Goal: Use online tool/utility: Utilize a website feature to perform a specific function

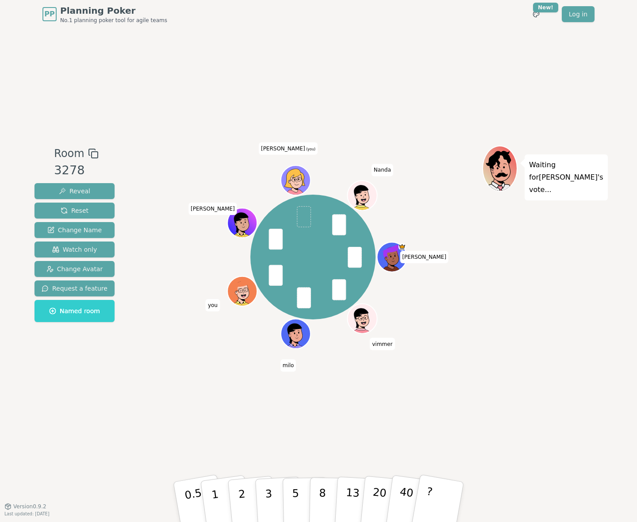
click at [246, 436] on div "Room 3278 Reveal Reset Change Name Watch only Change Avatar Request a feature N…" at bounding box center [318, 267] width 575 height 478
click at [236, 491] on button "2" at bounding box center [252, 502] width 50 height 70
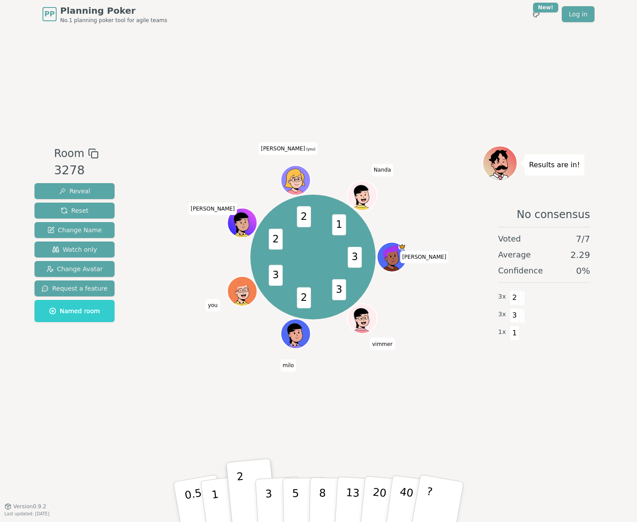
click at [373, 406] on div "Room 3278 Reveal Reset Change Name Watch only Change Avatar Request a feature N…" at bounding box center [318, 267] width 575 height 478
click at [274, 495] on button "3" at bounding box center [279, 502] width 48 height 69
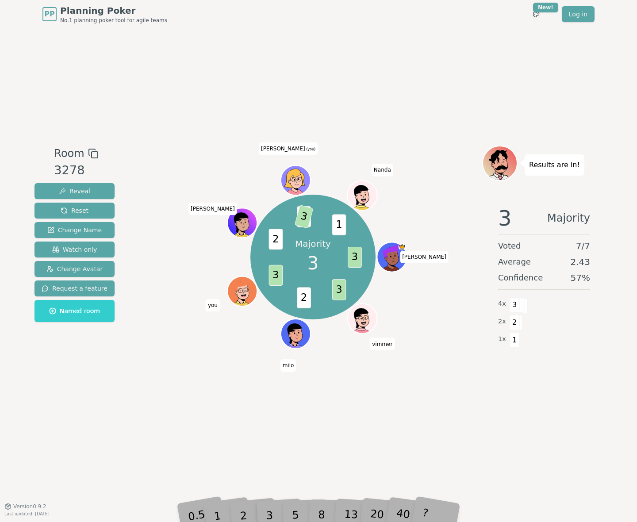
drag, startPoint x: 345, startPoint y: 422, endPoint x: 347, endPoint y: 434, distance: 12.2
click at [346, 425] on div "Room 3278 Reveal Reset Change Name Watch only Change Avatar Request a feature N…" at bounding box center [318, 267] width 575 height 478
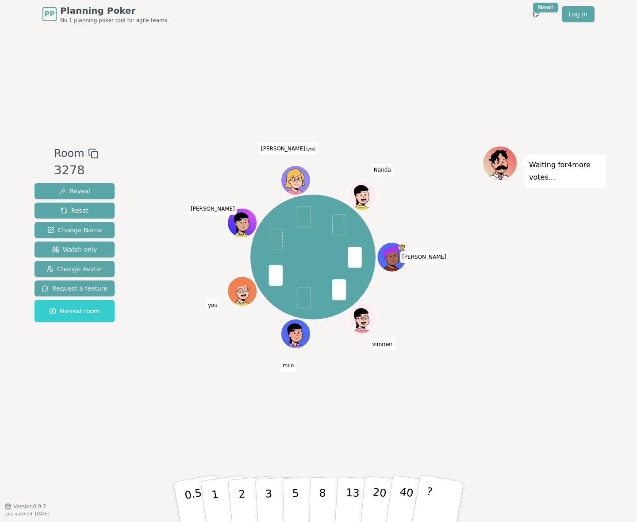
click at [411, 395] on div "Room 3278 Reveal Reset Change Name Watch only Change Avatar Request a feature N…" at bounding box center [318, 267] width 575 height 478
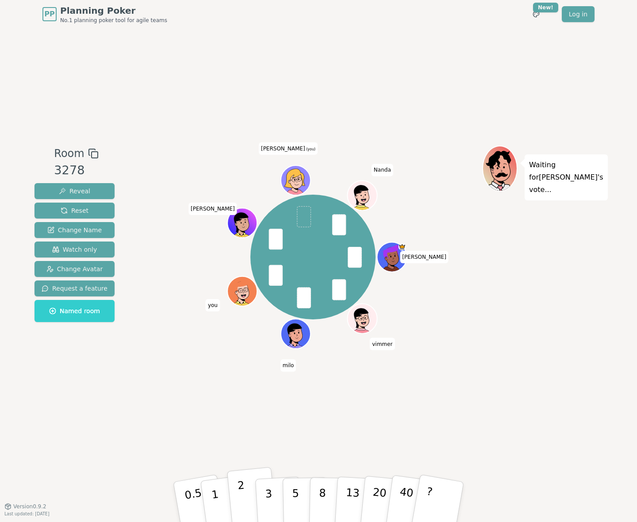
click at [241, 494] on p "2" at bounding box center [243, 503] width 12 height 48
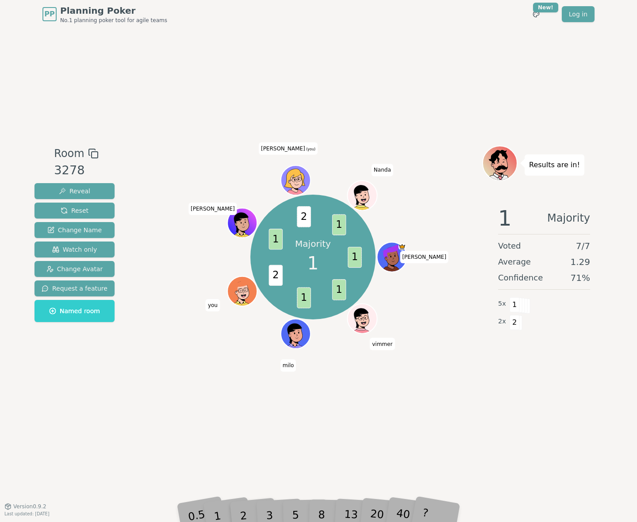
click at [212, 409] on div "Room 3278 Reveal Reset Change Name Watch only Change Avatar Request a feature N…" at bounding box center [318, 267] width 575 height 478
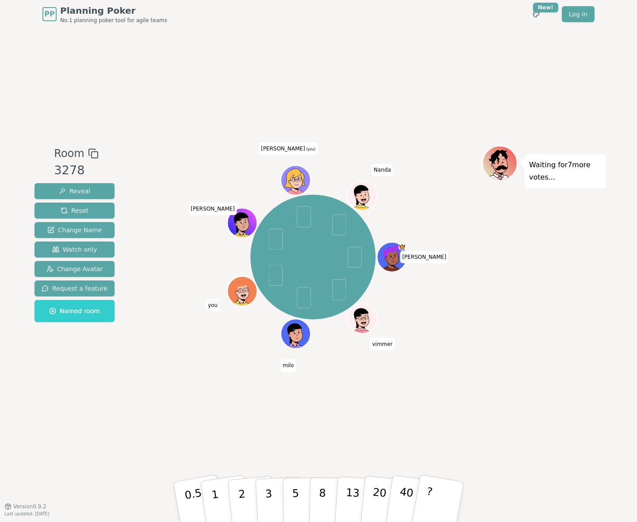
click at [231, 457] on div "Room 3278 Reveal Reset Change Name Watch only Change Avatar Request a feature N…" at bounding box center [318, 267] width 575 height 478
click at [262, 486] on button "3" at bounding box center [279, 502] width 48 height 69
click at [279, 484] on button "3" at bounding box center [279, 502] width 48 height 69
click at [278, 484] on button "3" at bounding box center [279, 502] width 48 height 69
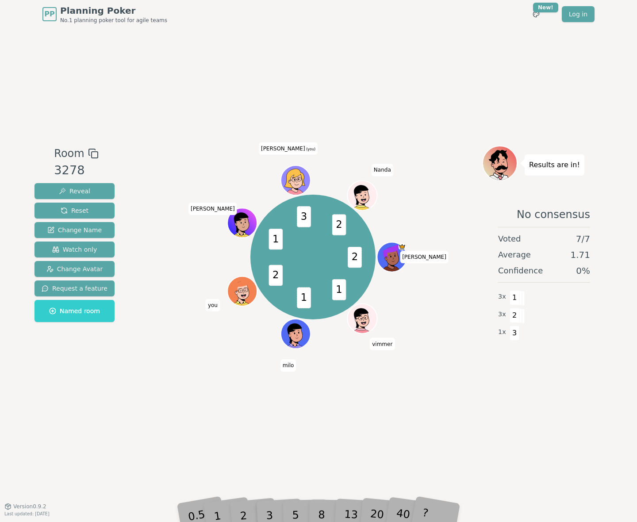
click at [257, 466] on div "Room 3278 Reveal Reset Change Name Watch only Change Avatar Request a feature N…" at bounding box center [318, 267] width 575 height 478
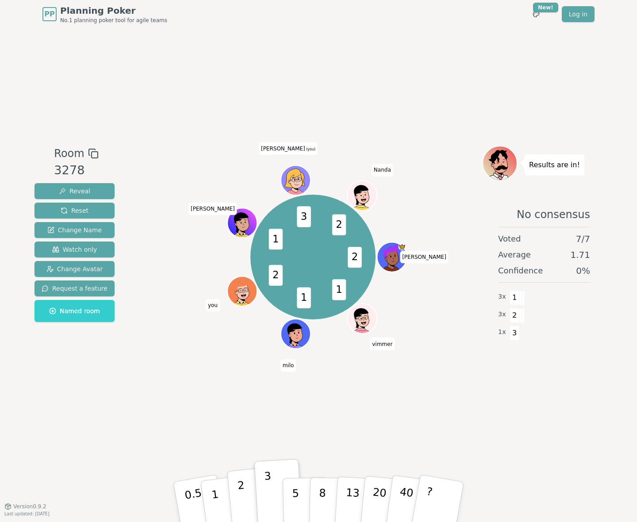
click at [245, 490] on button "2" at bounding box center [252, 502] width 50 height 70
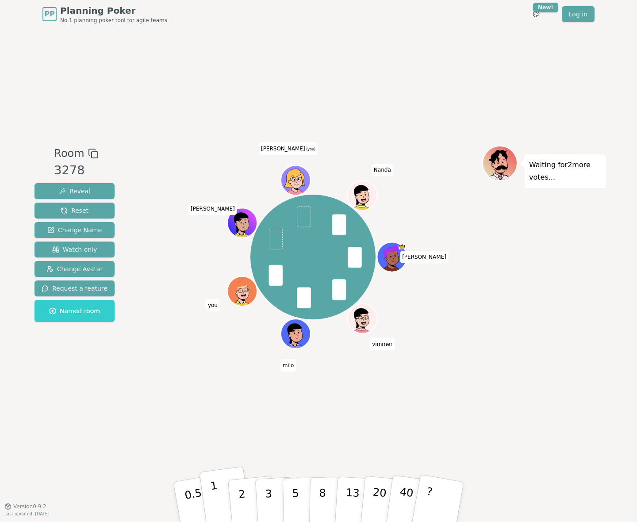
click at [220, 490] on button "1" at bounding box center [225, 503] width 53 height 72
click at [210, 487] on button "1" at bounding box center [225, 503] width 53 height 72
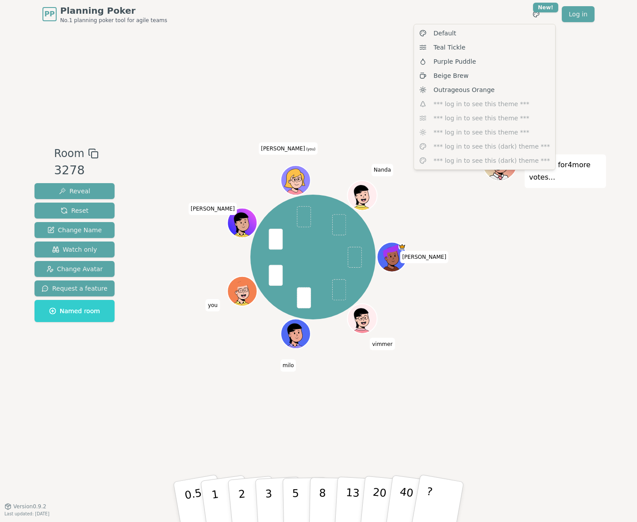
click at [451, 99] on div "Default Teal Tickle Purple Puddle Beige Brew Outrageous Orange *** log in to se…" at bounding box center [485, 97] width 142 height 146
click at [312, 103] on html "PP Planning Poker No.1 planning poker tool for agile teams Toggle theme New! Lo…" at bounding box center [318, 261] width 637 height 522
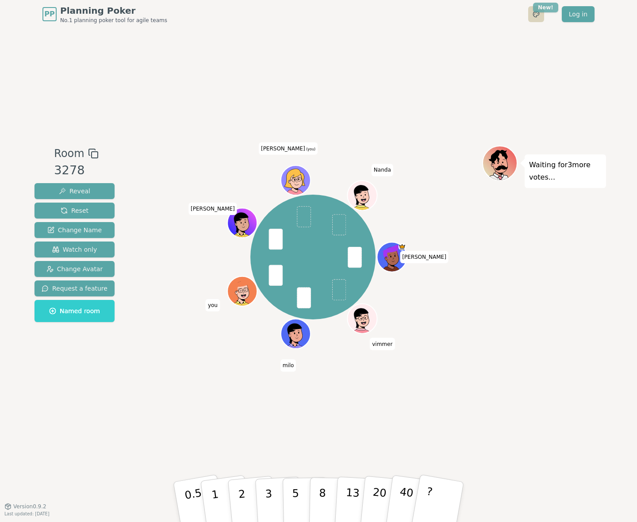
click at [542, 10] on html "PP Planning Poker No.1 planning poker tool for agile teams Toggle theme New! Lo…" at bounding box center [318, 261] width 637 height 522
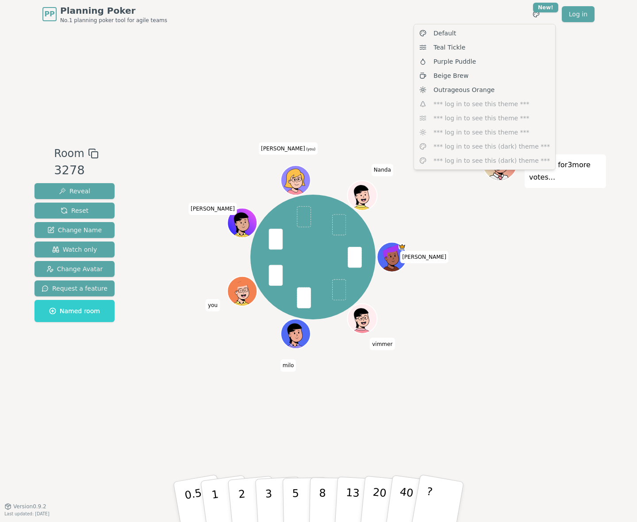
click at [461, 149] on div "Default Teal Tickle Purple Puddle Beige Brew Outrageous Orange *** log in to se…" at bounding box center [485, 97] width 142 height 146
click at [442, 78] on span "Beige Brew" at bounding box center [451, 75] width 35 height 9
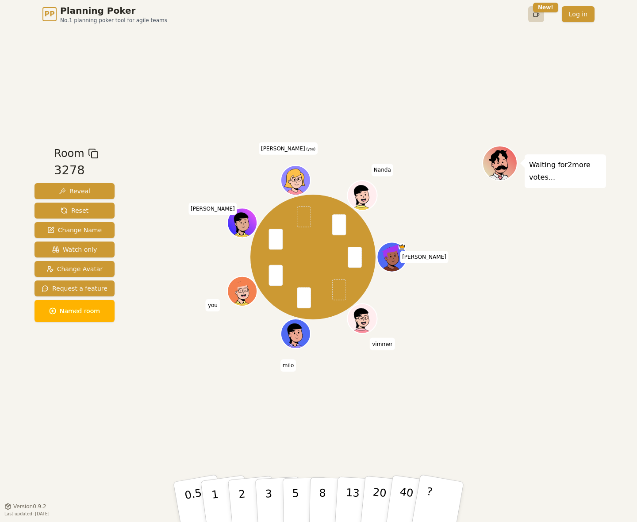
click at [540, 13] on html "PP Planning Poker No.1 planning poker tool for agile teams Toggle theme New! Lo…" at bounding box center [318, 261] width 637 height 522
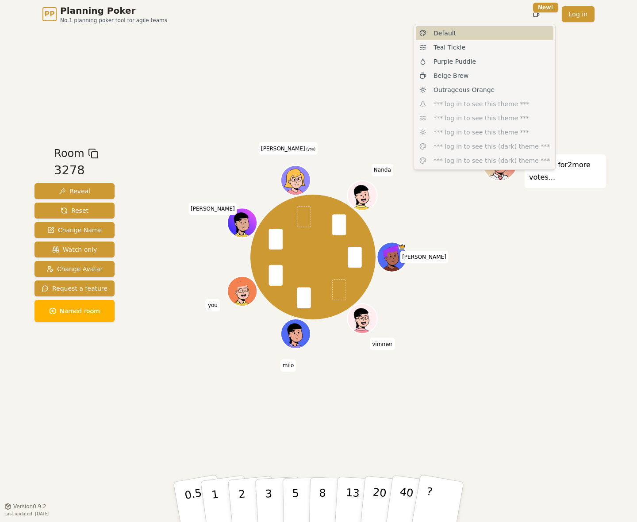
click at [466, 39] on div "Default" at bounding box center [485, 33] width 138 height 14
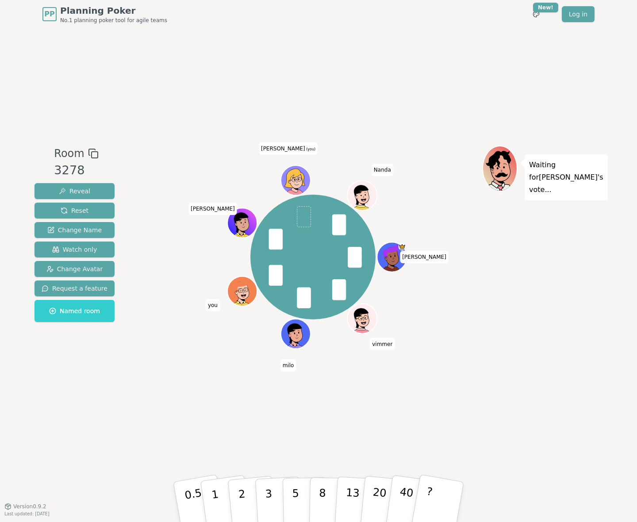
click at [349, 82] on div "Room 3278 Reveal Reset Change Name Watch only Change Avatar Request a feature N…" at bounding box center [318, 267] width 575 height 478
click at [209, 491] on button "1" at bounding box center [225, 503] width 53 height 72
click at [215, 505] on p "1" at bounding box center [216, 503] width 13 height 48
click at [222, 490] on button "1" at bounding box center [225, 503] width 53 height 72
click at [220, 492] on button "1" at bounding box center [225, 503] width 53 height 72
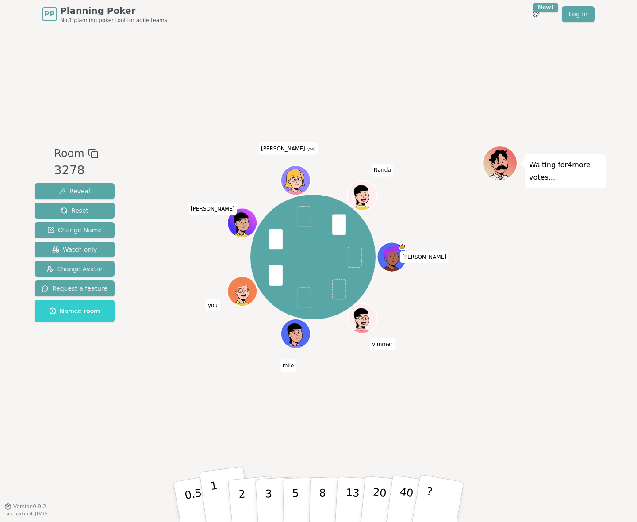
click at [216, 497] on p "1" at bounding box center [216, 503] width 13 height 48
click at [221, 491] on button "1" at bounding box center [225, 503] width 53 height 72
